Goal: Information Seeking & Learning: Learn about a topic

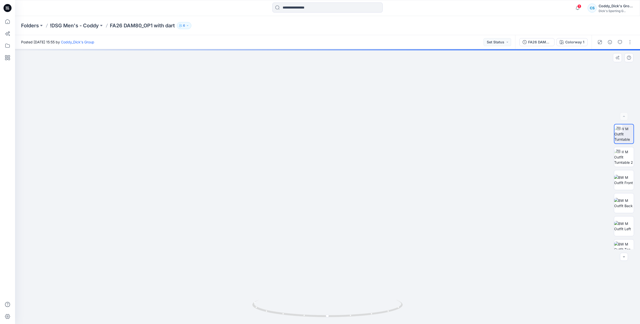
drag, startPoint x: 351, startPoint y: 131, endPoint x: 352, endPoint y: 204, distance: 73.5
click at [352, 204] on img at bounding box center [327, 138] width 489 height 371
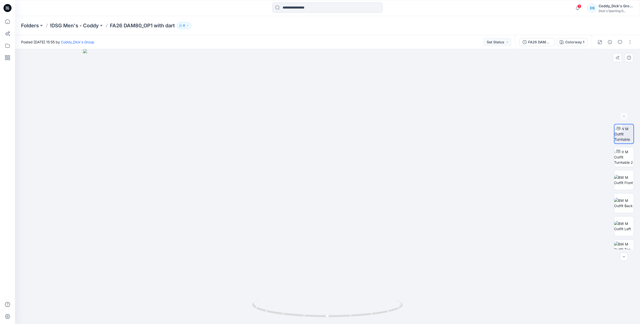
drag, startPoint x: 348, startPoint y: 169, endPoint x: 355, endPoint y: 222, distance: 54.4
click at [355, 222] on img at bounding box center [327, 186] width 489 height 275
drag, startPoint x: 362, startPoint y: 269, endPoint x: 365, endPoint y: 227, distance: 42.2
click at [365, 227] on img at bounding box center [327, 186] width 489 height 275
drag, startPoint x: 371, startPoint y: 317, endPoint x: 302, endPoint y: 318, distance: 68.7
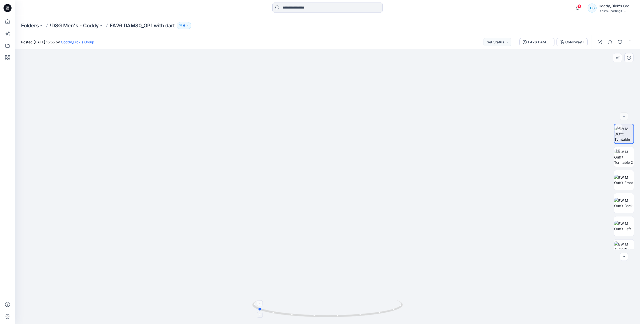
click at [302, 318] on icon at bounding box center [328, 309] width 152 height 19
drag, startPoint x: 357, startPoint y: 230, endPoint x: 356, endPoint y: 299, distance: 69.5
click at [356, 299] on div at bounding box center [327, 186] width 625 height 275
drag, startPoint x: 378, startPoint y: 314, endPoint x: 297, endPoint y: 311, distance: 81.1
click at [297, 311] on icon at bounding box center [328, 309] width 152 height 19
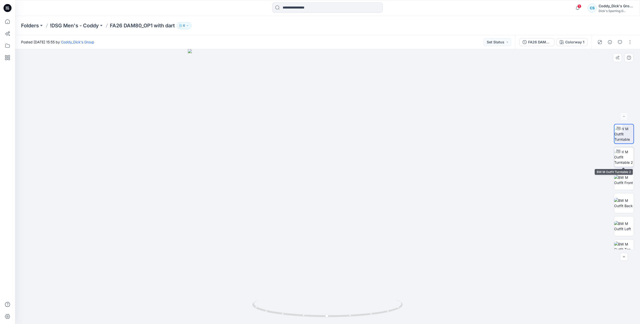
click at [626, 155] on img at bounding box center [624, 157] width 20 height 16
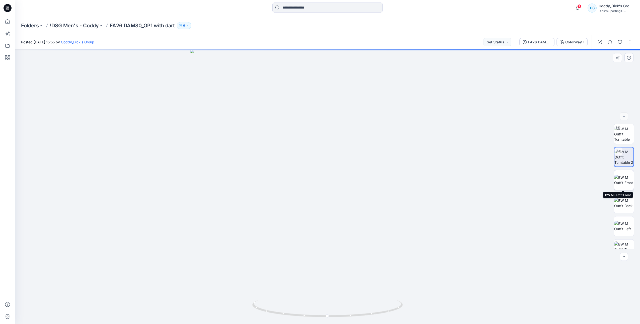
click at [626, 181] on img at bounding box center [624, 180] width 20 height 11
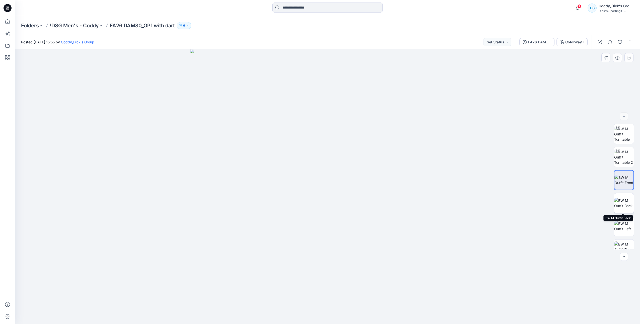
click at [627, 198] on img at bounding box center [624, 203] width 20 height 11
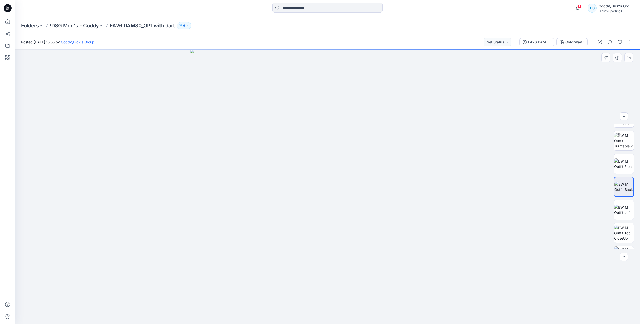
scroll to position [33, 0]
click at [626, 192] on img at bounding box center [624, 193] width 20 height 11
click at [628, 211] on img at bounding box center [624, 216] width 20 height 16
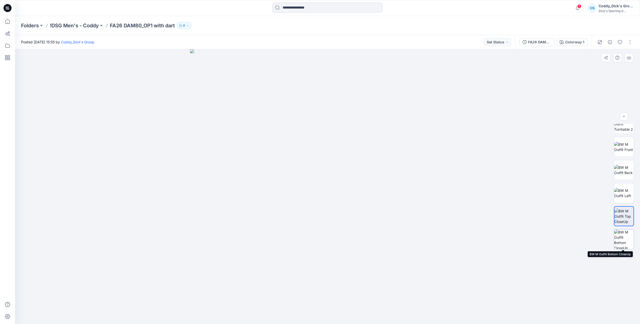
click at [626, 242] on img at bounding box center [624, 239] width 20 height 20
click at [627, 127] on img at bounding box center [624, 124] width 20 height 16
drag, startPoint x: 340, startPoint y: 142, endPoint x: 340, endPoint y: 194, distance: 51.9
click at [340, 194] on img at bounding box center [328, 160] width 450 height 327
click at [332, 214] on img at bounding box center [327, 167] width 489 height 313
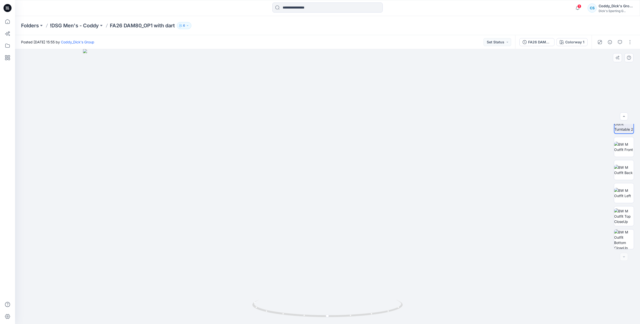
drag, startPoint x: 333, startPoint y: 175, endPoint x: 334, endPoint y: 189, distance: 14.1
click at [333, 192] on img at bounding box center [327, 186] width 489 height 275
click at [336, 176] on img at bounding box center [327, 186] width 489 height 275
drag, startPoint x: 427, startPoint y: 304, endPoint x: 363, endPoint y: 305, distance: 63.7
click at [363, 305] on div at bounding box center [327, 186] width 625 height 275
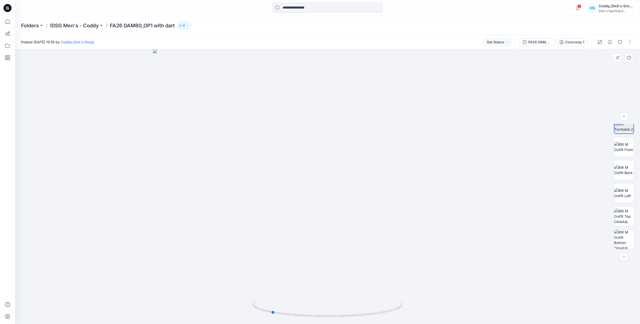
drag, startPoint x: 372, startPoint y: 316, endPoint x: 342, endPoint y: 296, distance: 36.2
click at [269, 306] on icon at bounding box center [328, 309] width 152 height 19
drag, startPoint x: 365, startPoint y: 305, endPoint x: 335, endPoint y: 305, distance: 30.3
click at [335, 305] on icon at bounding box center [328, 309] width 152 height 19
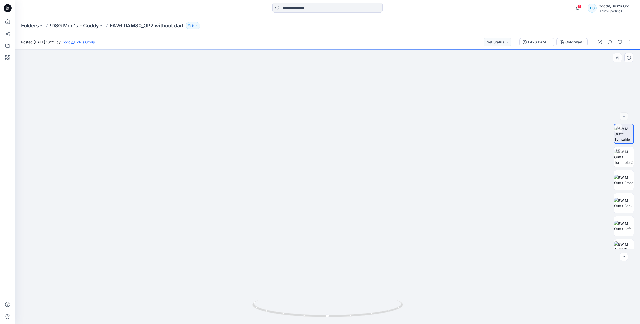
drag, startPoint x: 348, startPoint y: 120, endPoint x: 344, endPoint y: 187, distance: 66.8
click at [344, 187] on img at bounding box center [327, 133] width 489 height 382
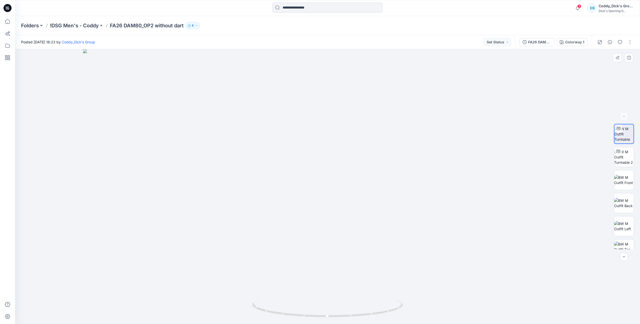
drag, startPoint x: 351, startPoint y: 172, endPoint x: 360, endPoint y: 158, distance: 16.9
click at [354, 198] on img at bounding box center [327, 186] width 489 height 275
drag, startPoint x: 358, startPoint y: 146, endPoint x: 365, endPoint y: 175, distance: 30.0
click at [357, 177] on img at bounding box center [327, 186] width 489 height 275
drag, startPoint x: 380, startPoint y: 316, endPoint x: 318, endPoint y: 315, distance: 62.2
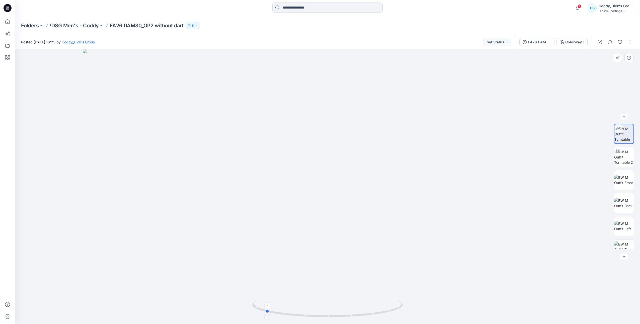
click at [318, 315] on icon at bounding box center [328, 309] width 152 height 19
drag, startPoint x: 371, startPoint y: 320, endPoint x: 298, endPoint y: 317, distance: 72.5
click at [298, 317] on div at bounding box center [327, 311] width 150 height 25
click at [620, 155] on img at bounding box center [624, 157] width 20 height 16
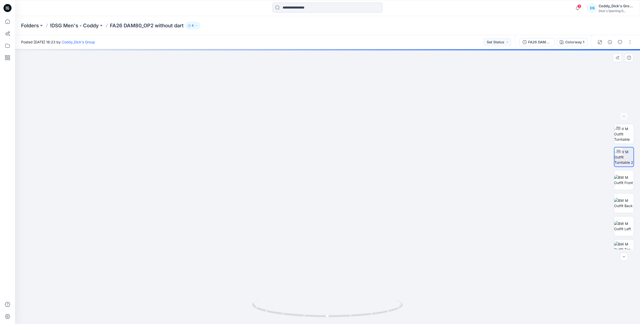
click at [360, 272] on img at bounding box center [327, 140] width 489 height 367
drag, startPoint x: 363, startPoint y: 223, endPoint x: 363, endPoint y: 232, distance: 8.8
click at [363, 232] on img at bounding box center [327, 186] width 489 height 275
drag, startPoint x: 367, startPoint y: 196, endPoint x: 369, endPoint y: 219, distance: 23.2
click at [369, 219] on img at bounding box center [327, 186] width 489 height 275
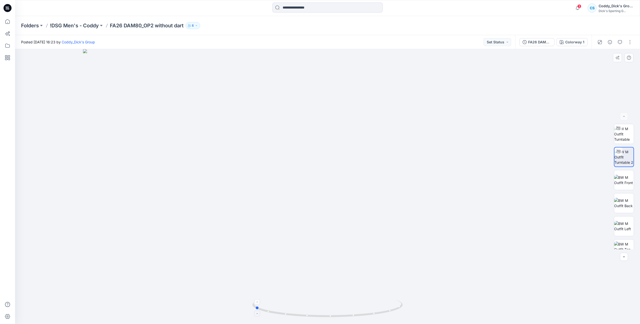
drag, startPoint x: 390, startPoint y: 312, endPoint x: 317, endPoint y: 316, distance: 72.8
click at [317, 316] on icon at bounding box center [328, 309] width 152 height 19
click at [622, 177] on img at bounding box center [624, 180] width 20 height 11
drag, startPoint x: 340, startPoint y: 149, endPoint x: 337, endPoint y: 164, distance: 14.9
click at [337, 166] on img at bounding box center [327, 186] width 326 height 275
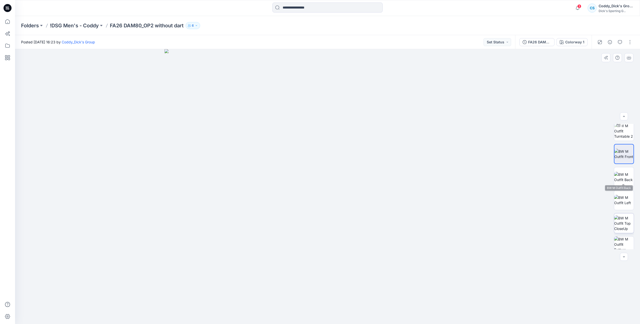
scroll to position [33, 0]
click at [623, 239] on img at bounding box center [624, 239] width 20 height 20
click at [629, 214] on img at bounding box center [624, 216] width 20 height 16
